Goal: Task Accomplishment & Management: Manage account settings

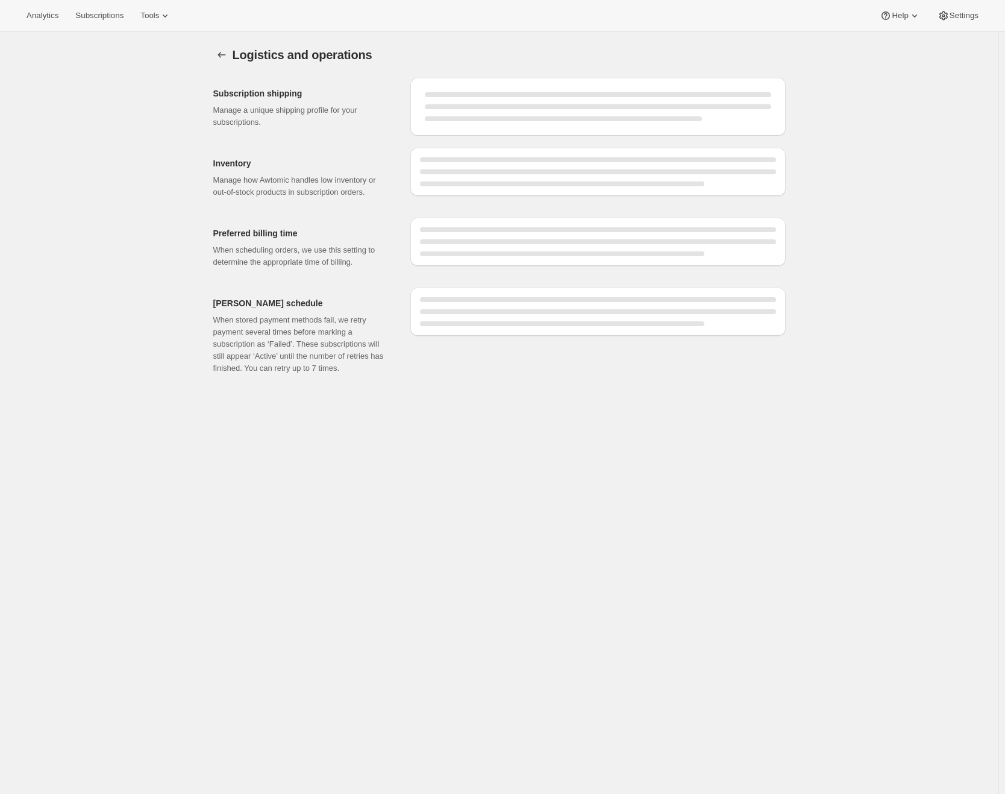
select select "DAY"
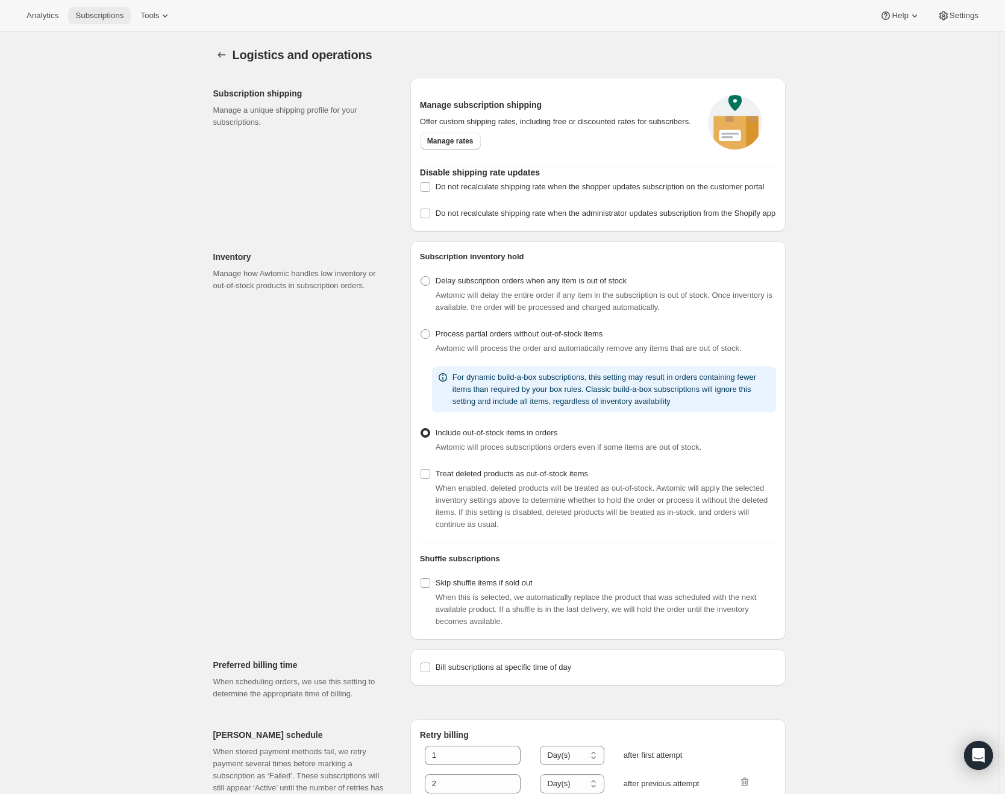
click at [128, 22] on button "Subscriptions" at bounding box center [99, 15] width 63 height 17
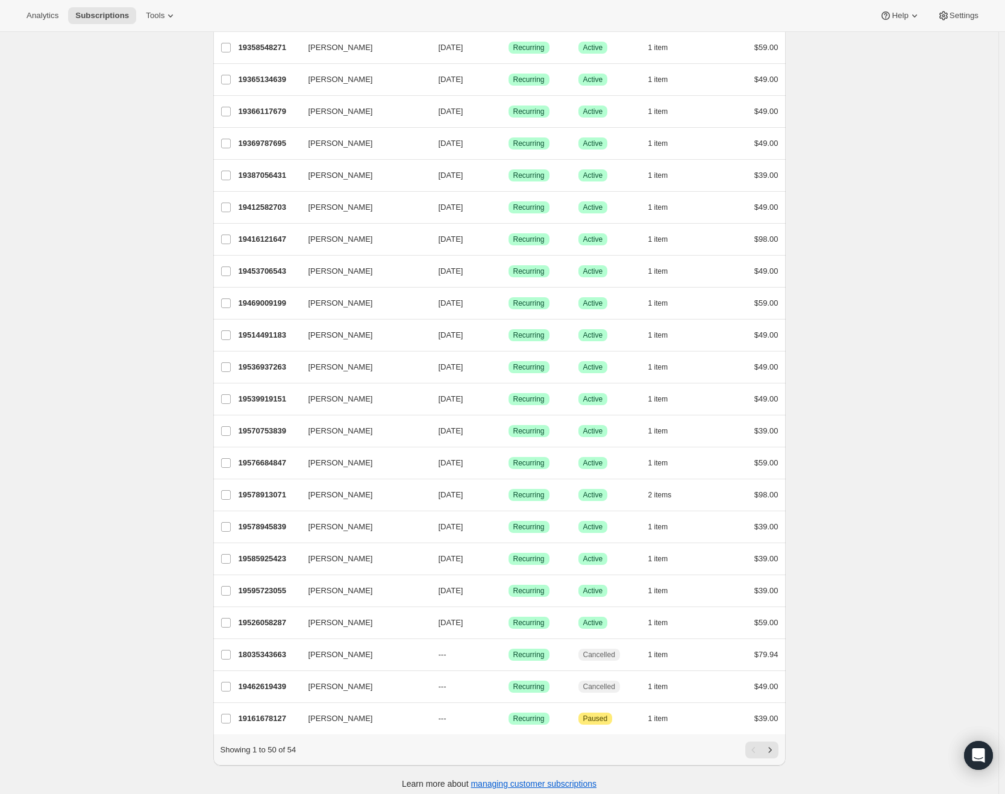
scroll to position [1011, 0]
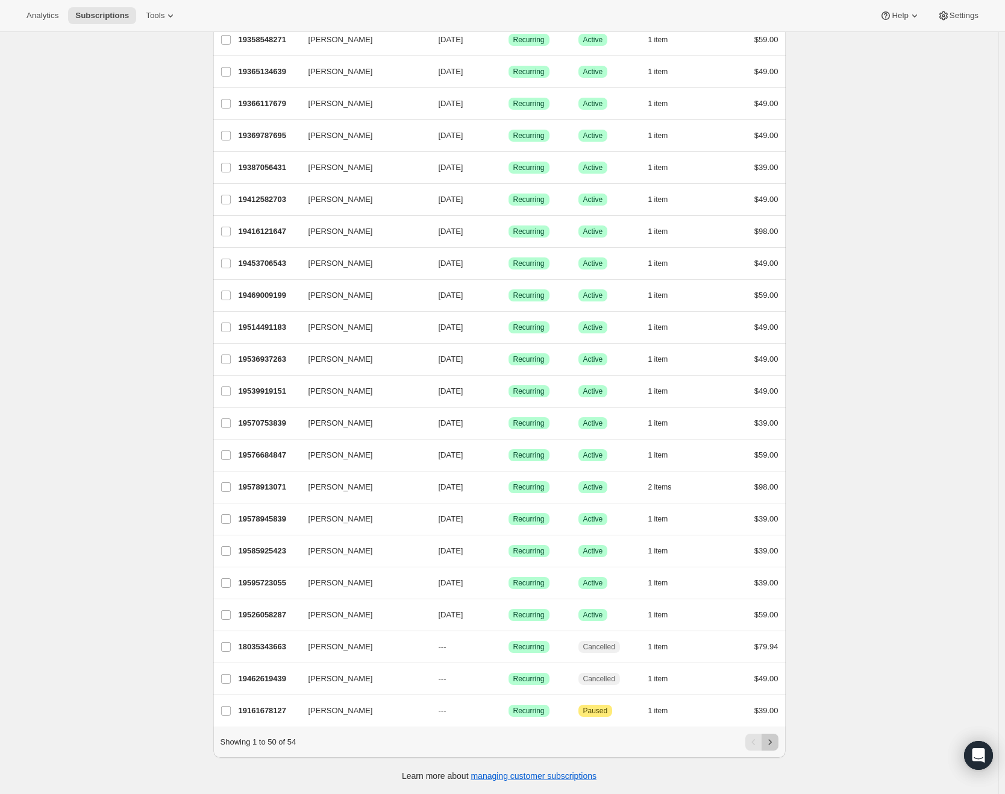
click at [774, 743] on icon "Next" at bounding box center [770, 742] width 12 height 12
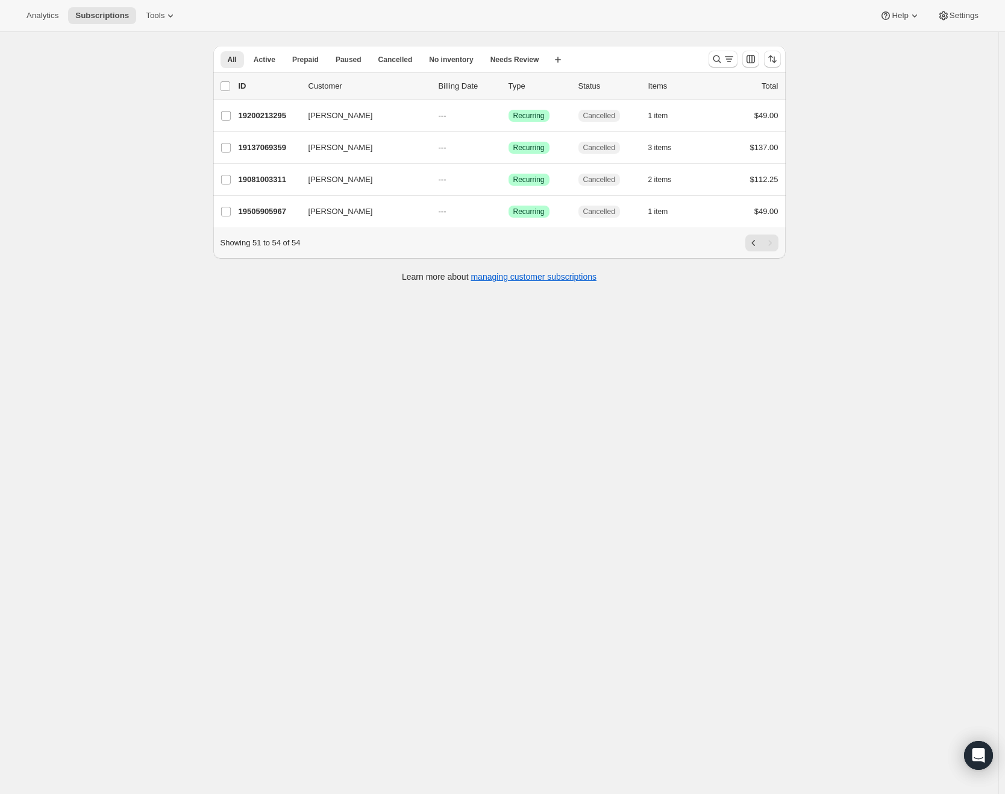
scroll to position [32, 0]
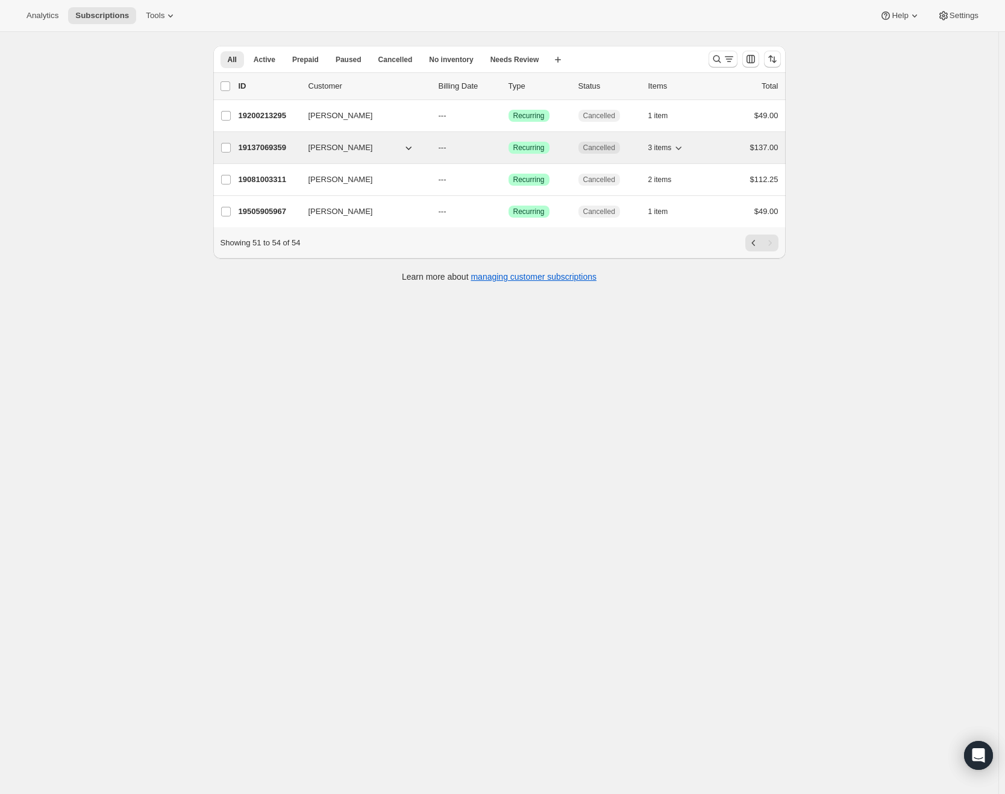
click at [316, 154] on div "19137069359 [PERSON_NAME] --- Success Recurring Cancelled 3 items $137.00" at bounding box center [509, 147] width 540 height 17
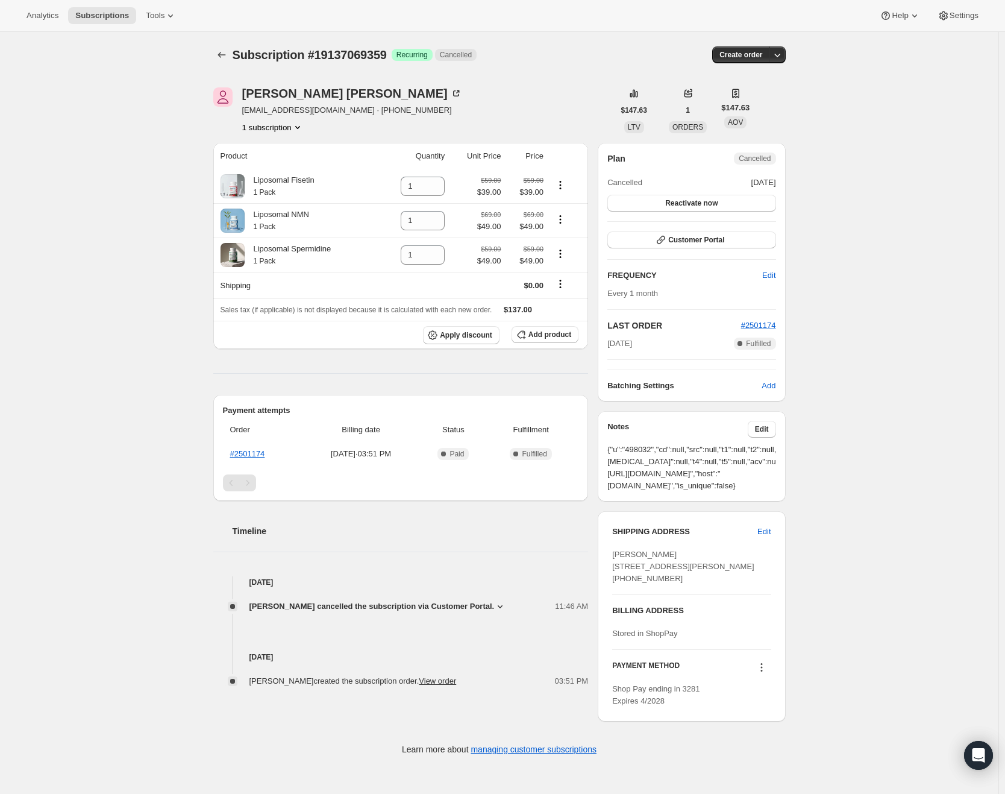
scroll to position [32, 0]
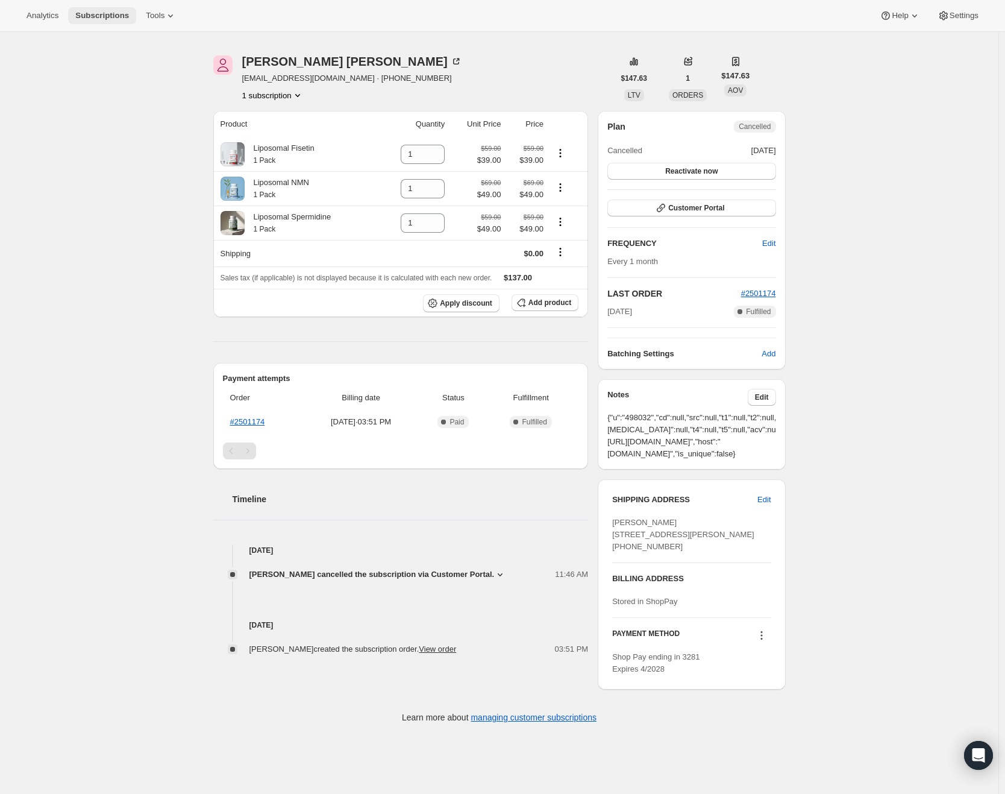
drag, startPoint x: 124, startPoint y: 16, endPoint x: 131, endPoint y: 22, distance: 9.4
click at [124, 16] on span "Subscriptions" at bounding box center [102, 16] width 54 height 10
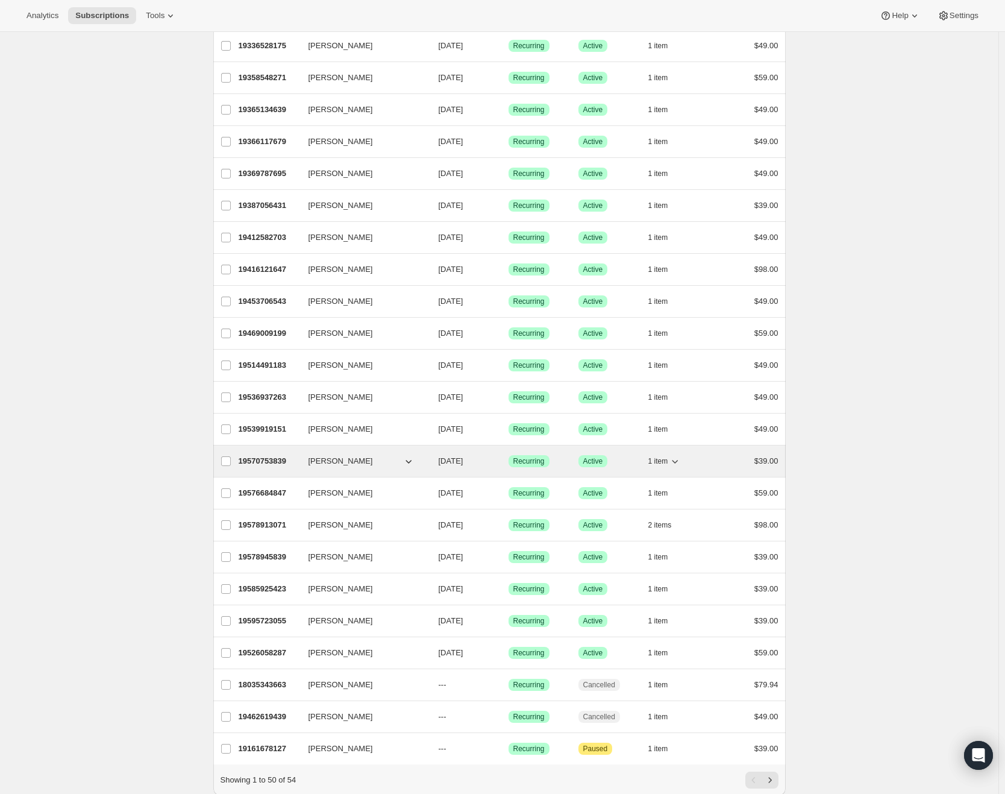
scroll to position [1011, 0]
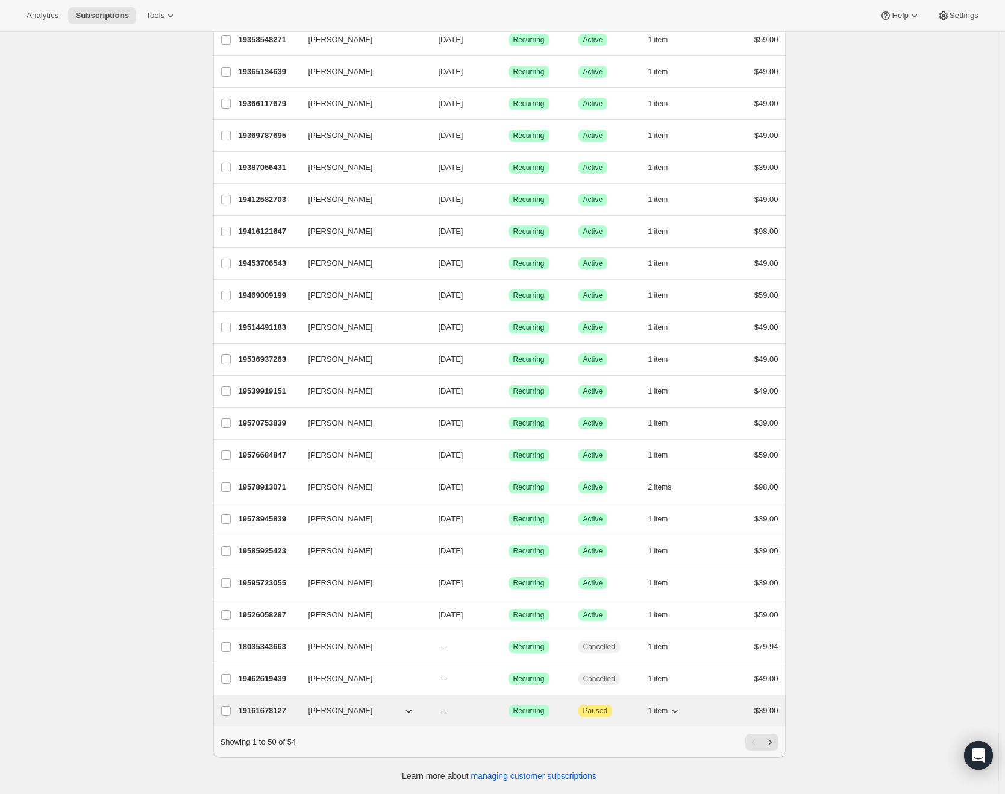
click at [318, 706] on span "[PERSON_NAME]" at bounding box center [341, 711] width 64 height 12
click at [276, 705] on p "19161678127" at bounding box center [269, 711] width 60 height 12
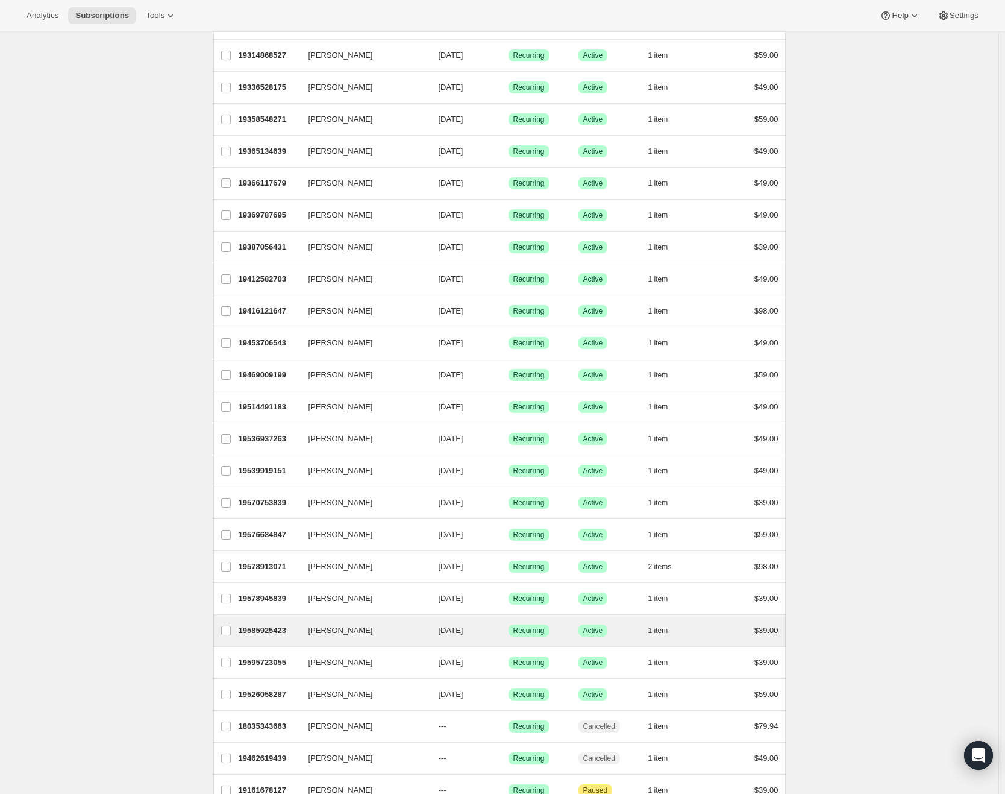
scroll to position [1011, 0]
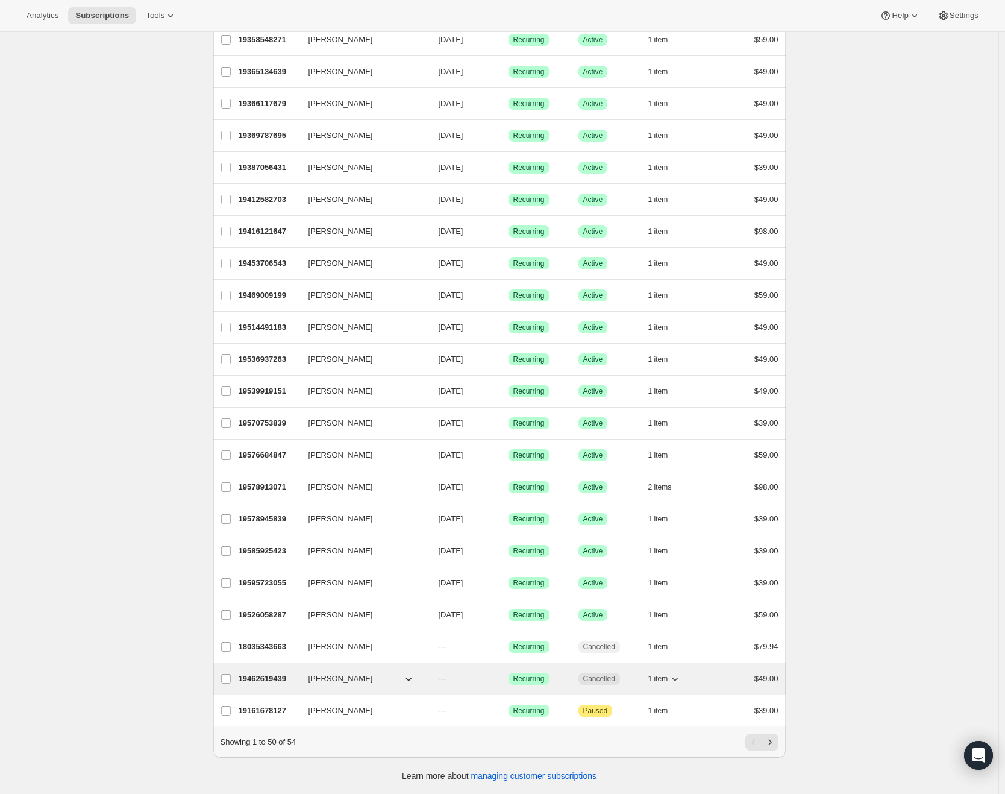
click at [365, 673] on span "[PERSON_NAME]" at bounding box center [341, 679] width 64 height 12
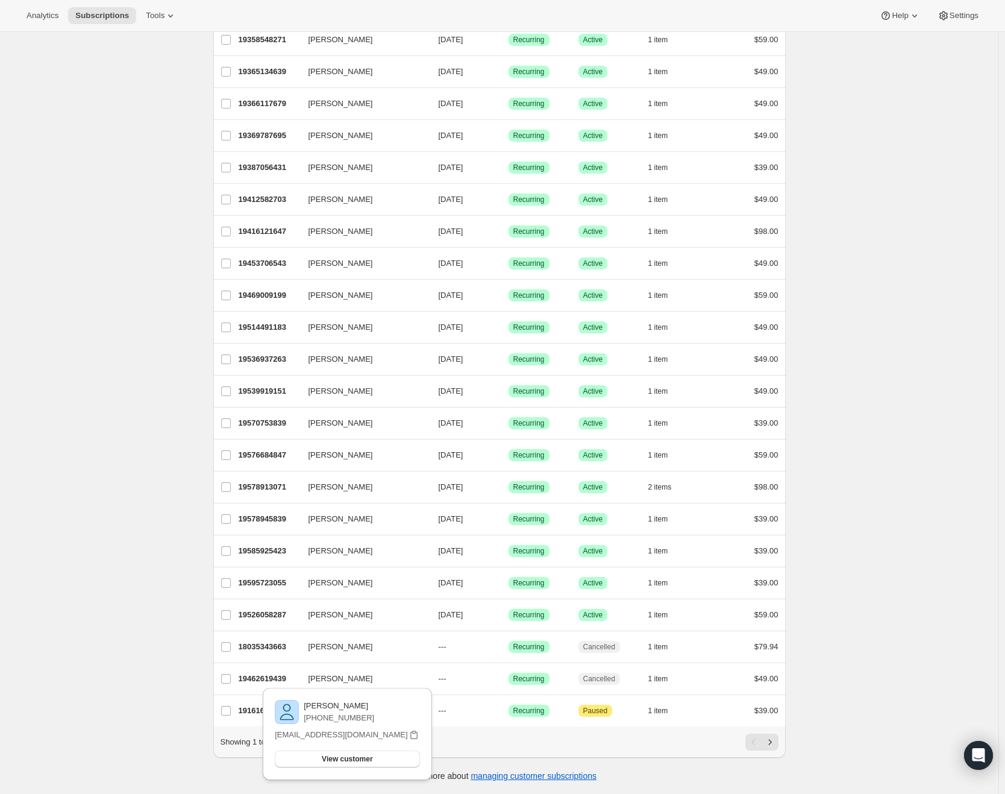
click at [271, 685] on div "[PERSON_NAME] [PHONE_NUMBER] [EMAIL_ADDRESS][DOMAIN_NAME] View customer Email […" at bounding box center [347, 737] width 178 height 105
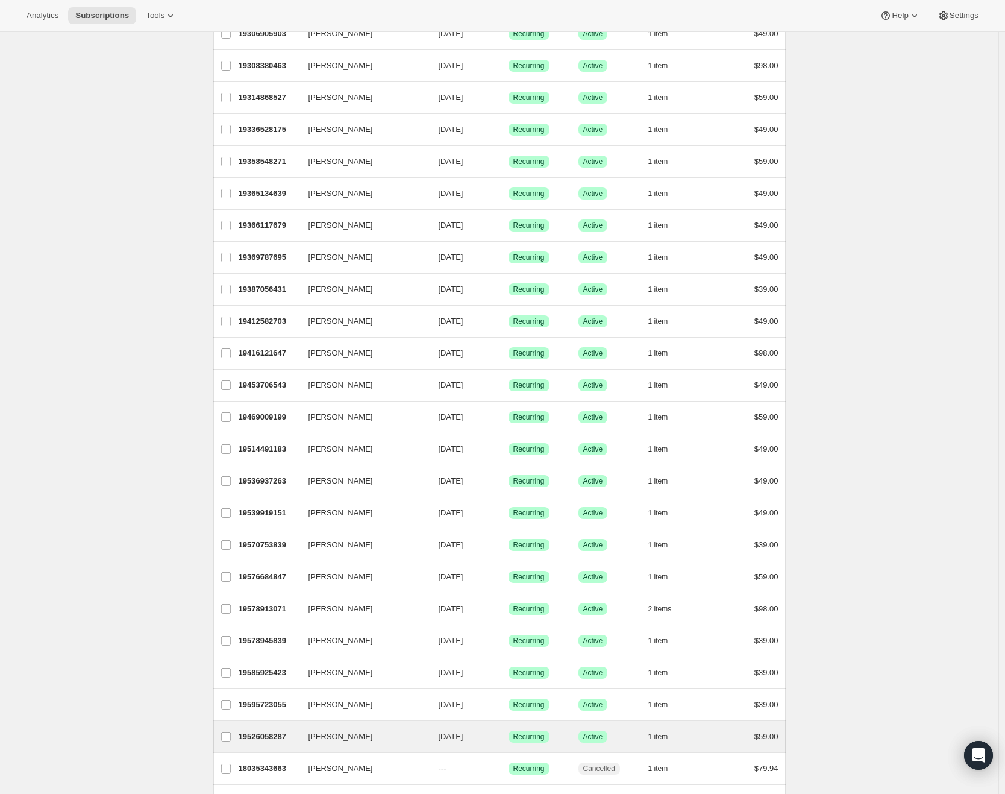
scroll to position [1011, 0]
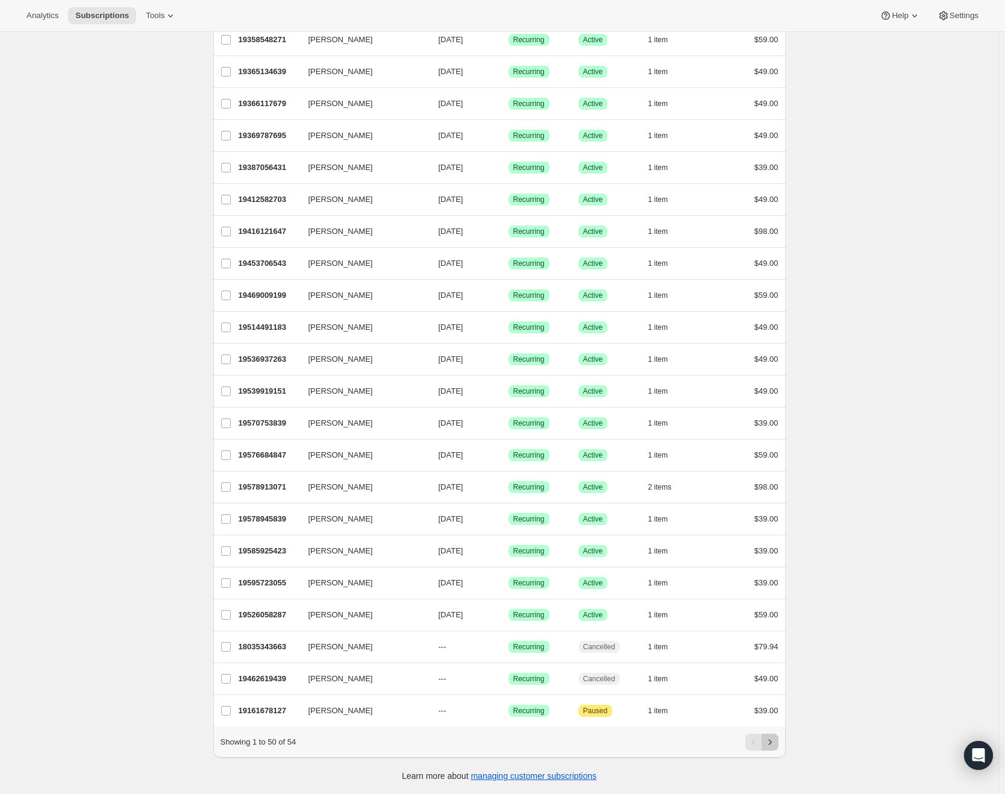
click at [776, 746] on icon "Next" at bounding box center [770, 742] width 12 height 12
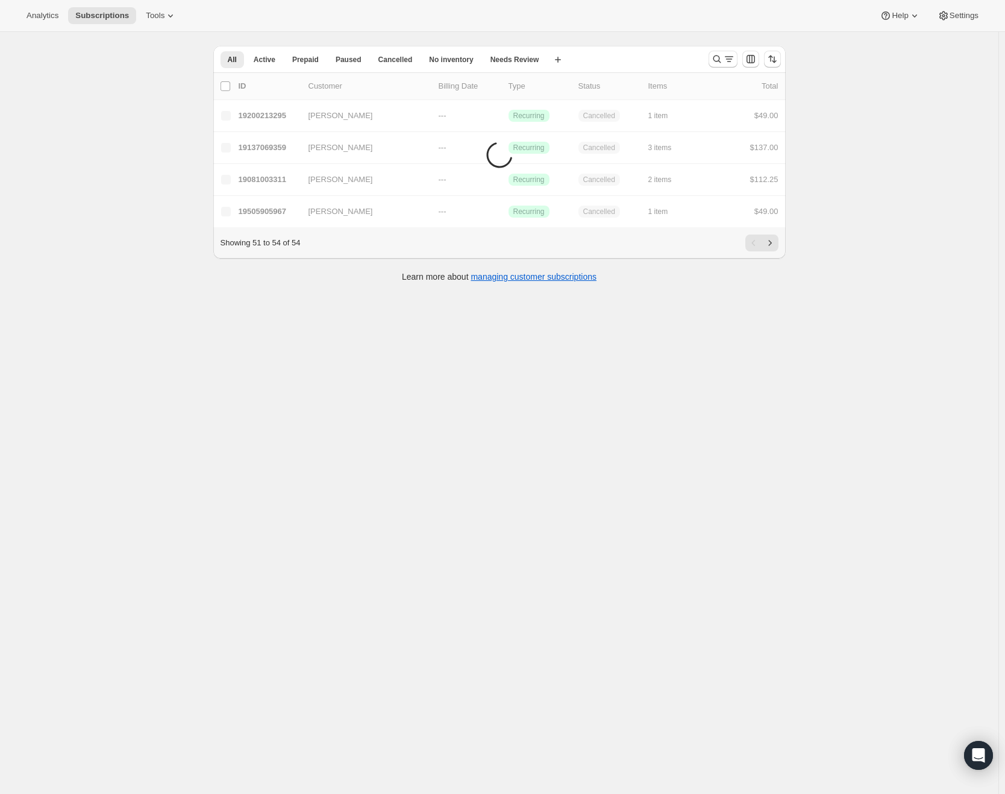
scroll to position [32, 0]
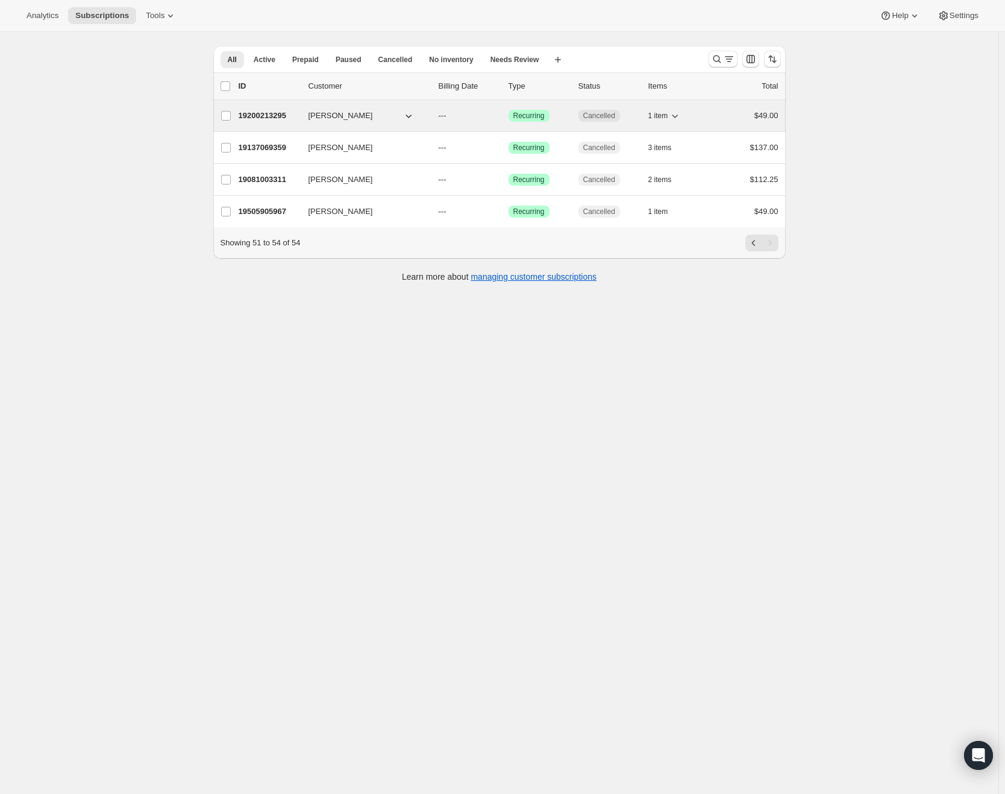
click at [290, 121] on p "19200213295" at bounding box center [269, 116] width 60 height 12
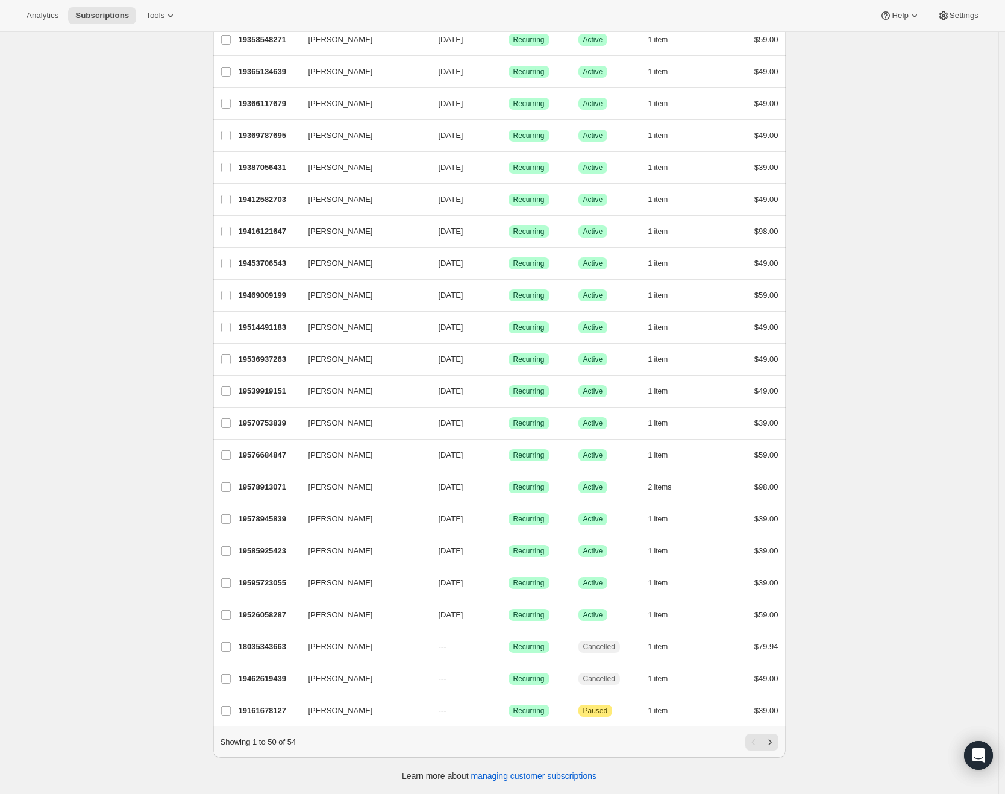
click at [775, 744] on icon "Next" at bounding box center [770, 742] width 12 height 12
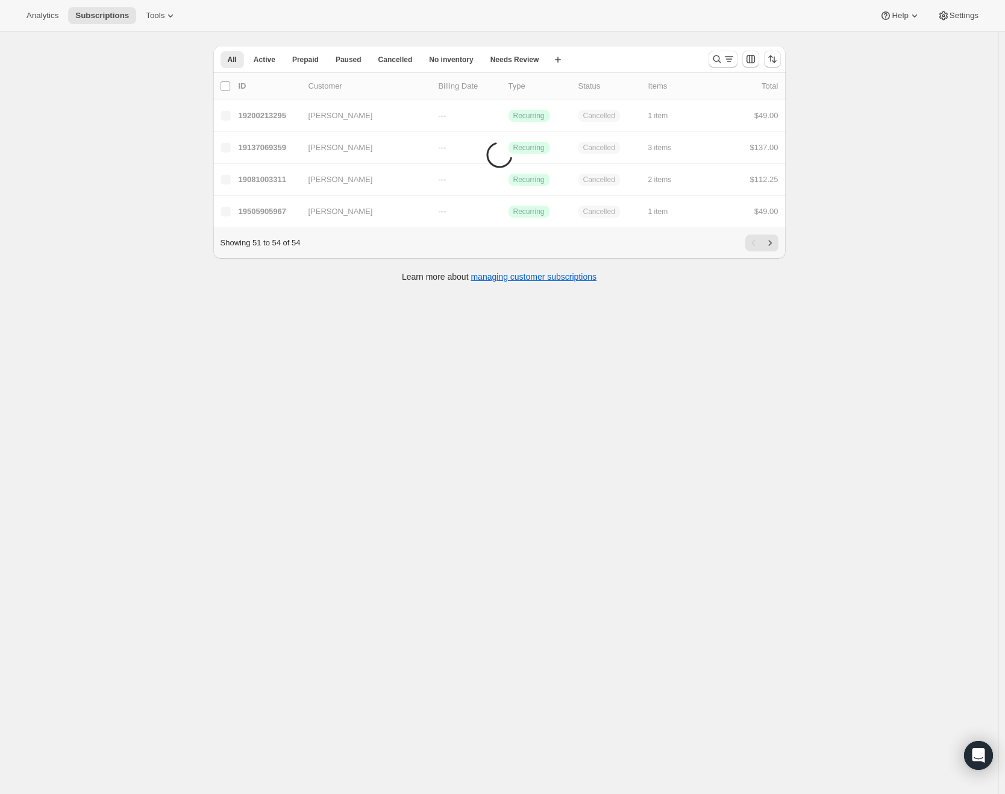
scroll to position [32, 0]
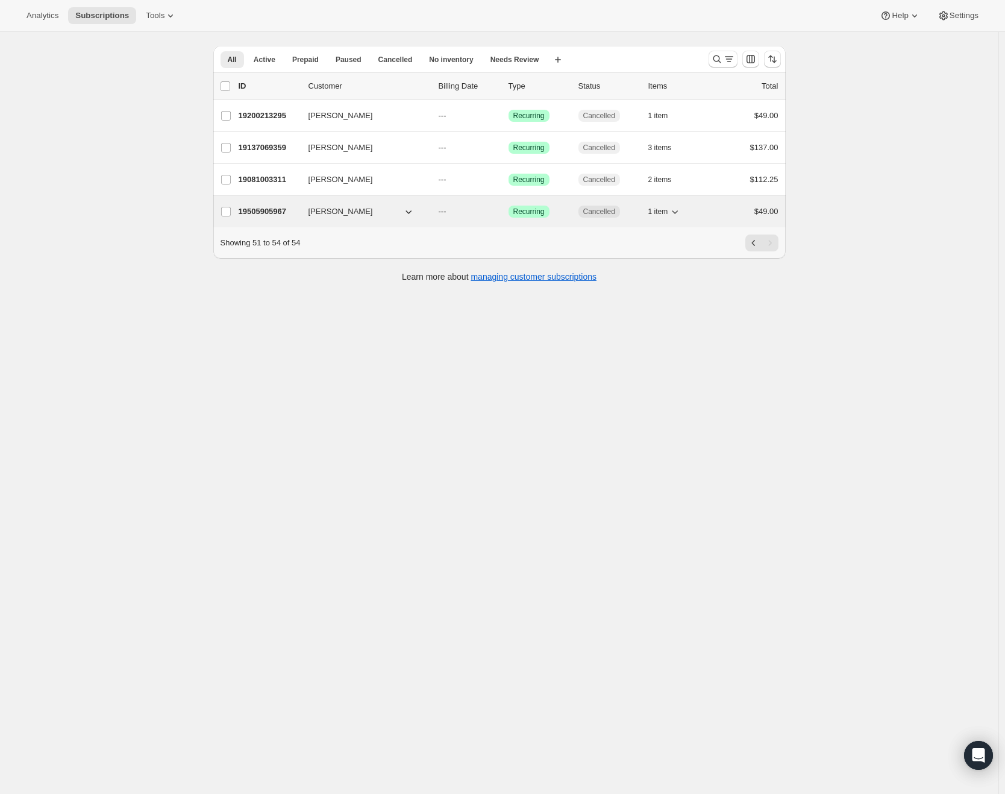
click at [280, 212] on p "19505905967" at bounding box center [269, 212] width 60 height 12
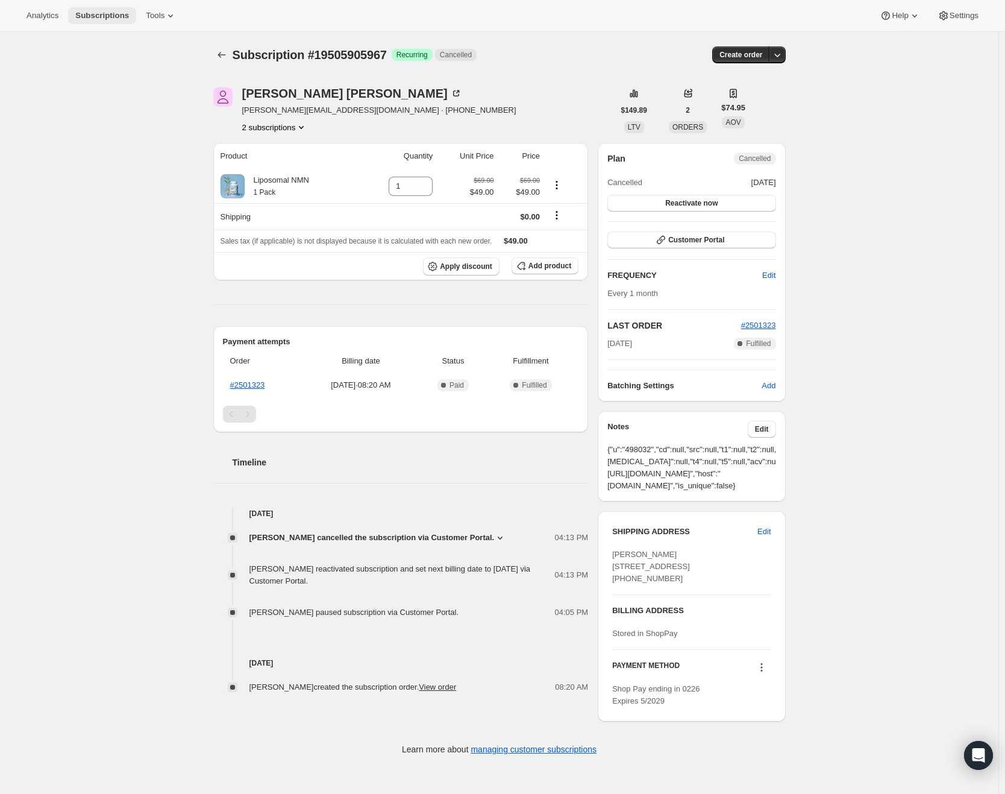
click at [104, 14] on span "Subscriptions" at bounding box center [102, 16] width 54 height 10
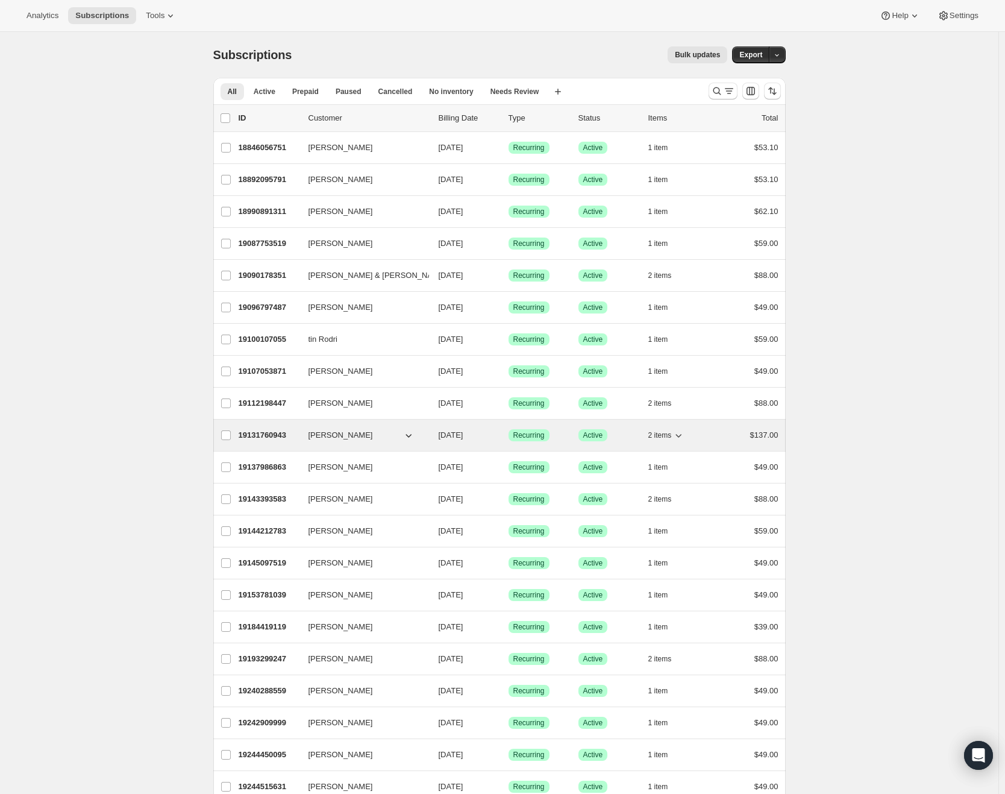
click at [256, 435] on p "19131760943" at bounding box center [269, 435] width 60 height 12
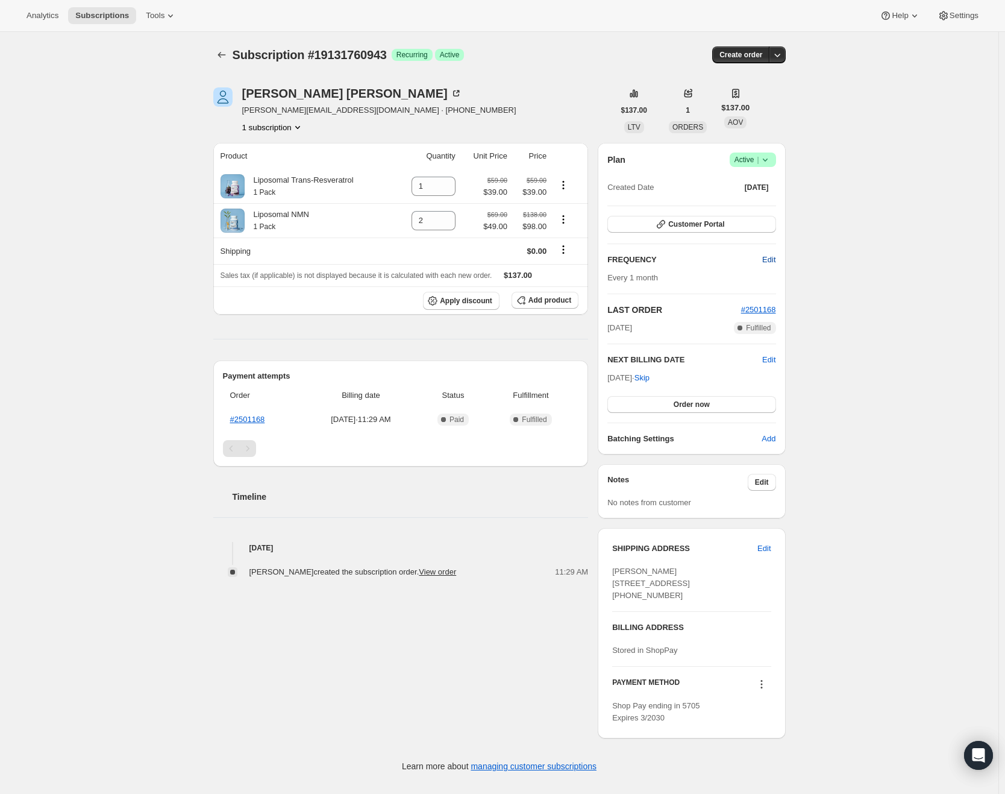
click at [772, 260] on span "Edit" at bounding box center [768, 260] width 13 height 12
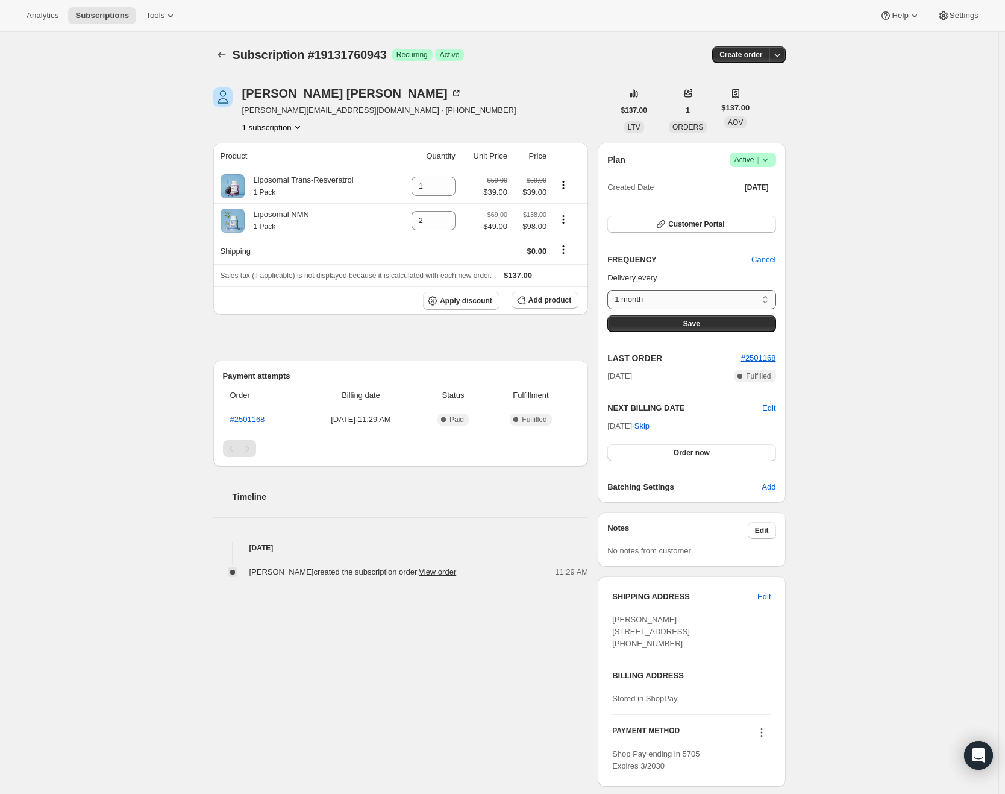
click at [744, 301] on select "1 month Custom..." at bounding box center [692, 299] width 168 height 19
click at [841, 267] on div "Subscription #19131760943. This page is ready Subscription #19131760943 Success…" at bounding box center [499, 432] width 999 height 800
click at [771, 260] on span "Cancel" at bounding box center [764, 260] width 24 height 12
